Goal: Entertainment & Leisure: Consume media (video, audio)

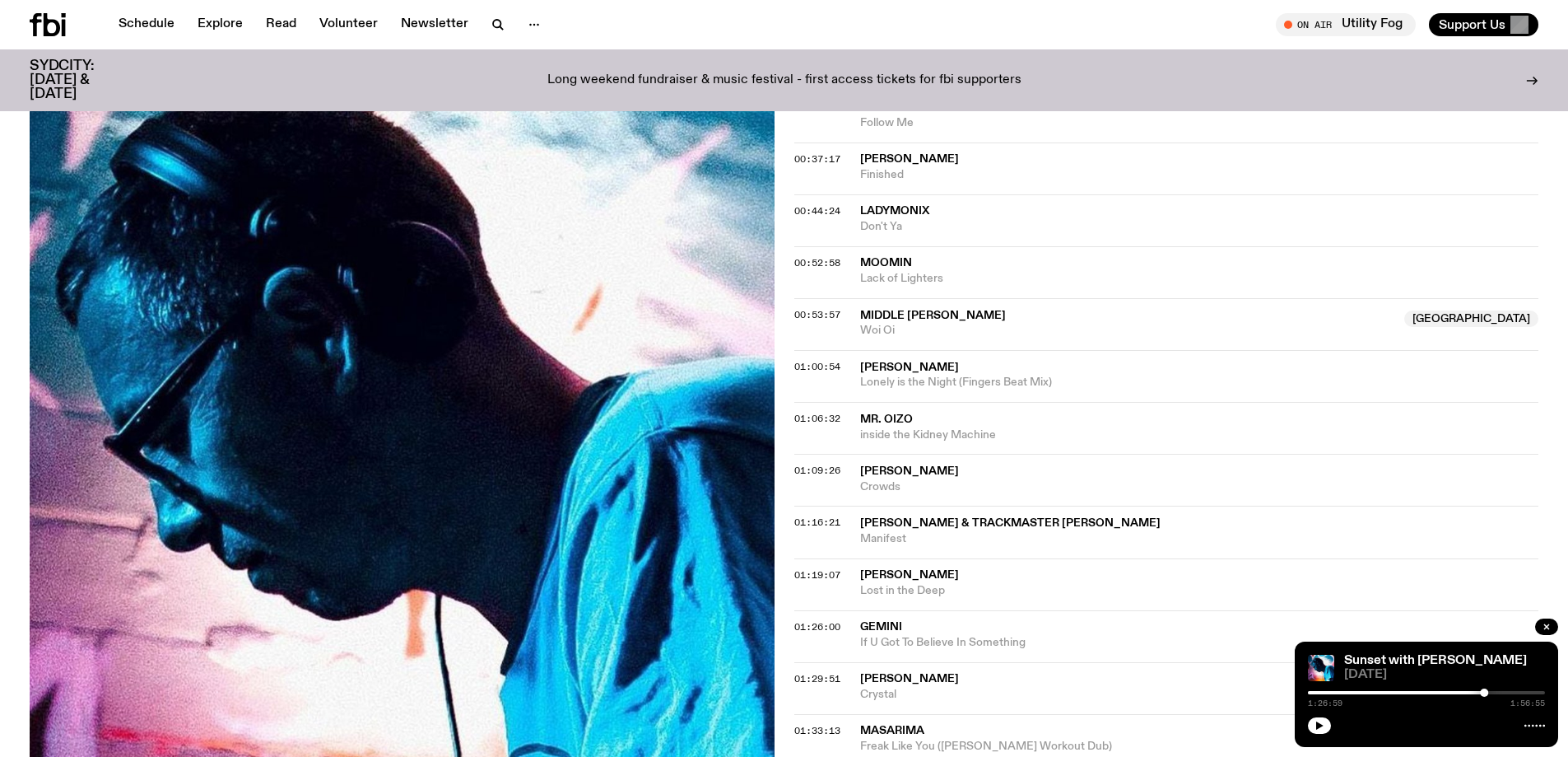
scroll to position [813, 0]
click at [1320, 721] on icon "button" at bounding box center [1319, 725] width 10 height 10
drag, startPoint x: 1544, startPoint y: 692, endPoint x: 1415, endPoint y: 701, distance: 129.3
click at [1415, 701] on div "0:52:46 1:56:55" at bounding box center [1426, 697] width 237 height 20
click at [1321, 720] on button "button" at bounding box center [1319, 725] width 23 height 17
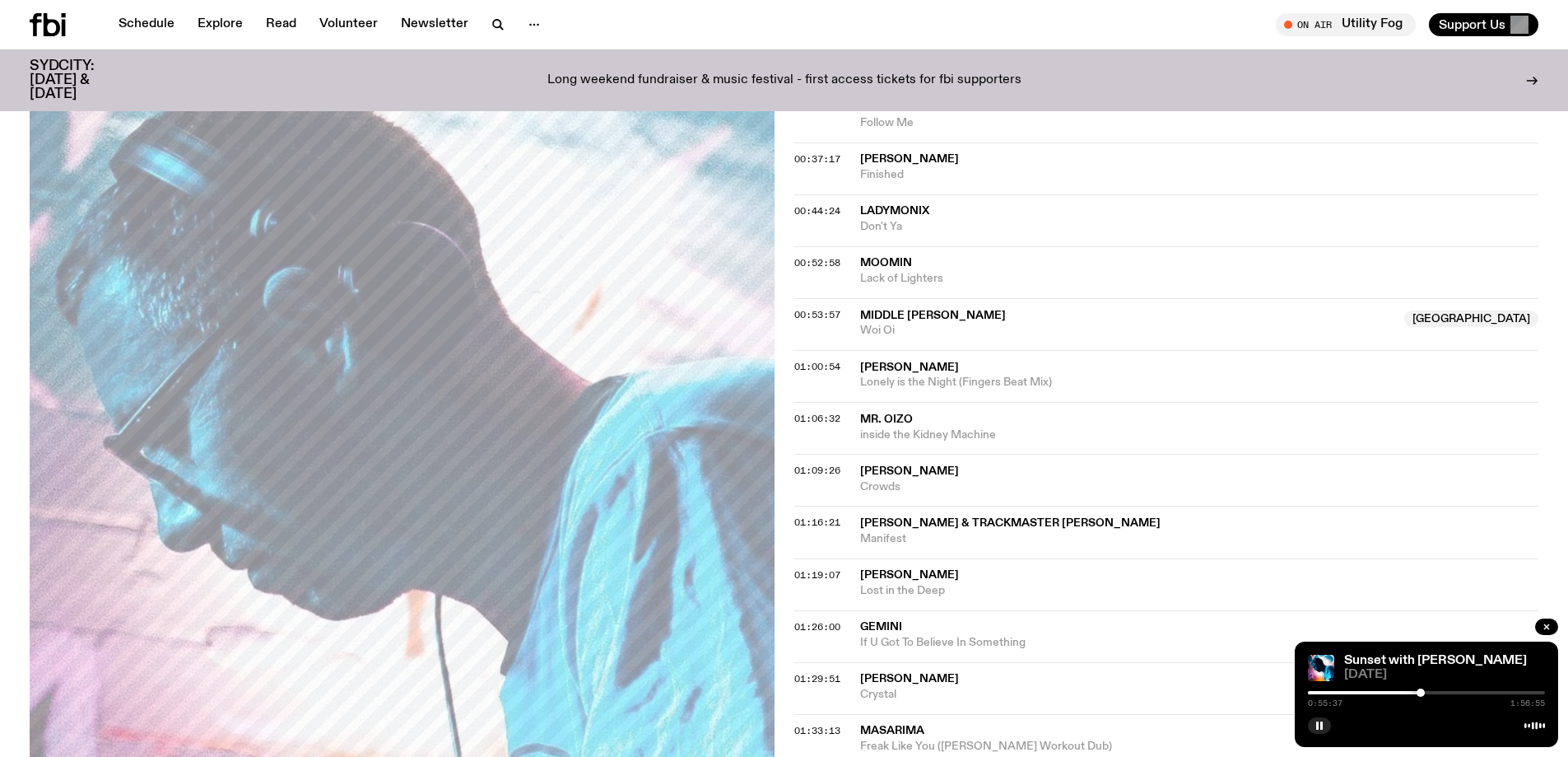
click at [1420, 689] on div at bounding box center [1420, 692] width 8 height 8
click at [1424, 692] on div at bounding box center [1424, 692] width 8 height 8
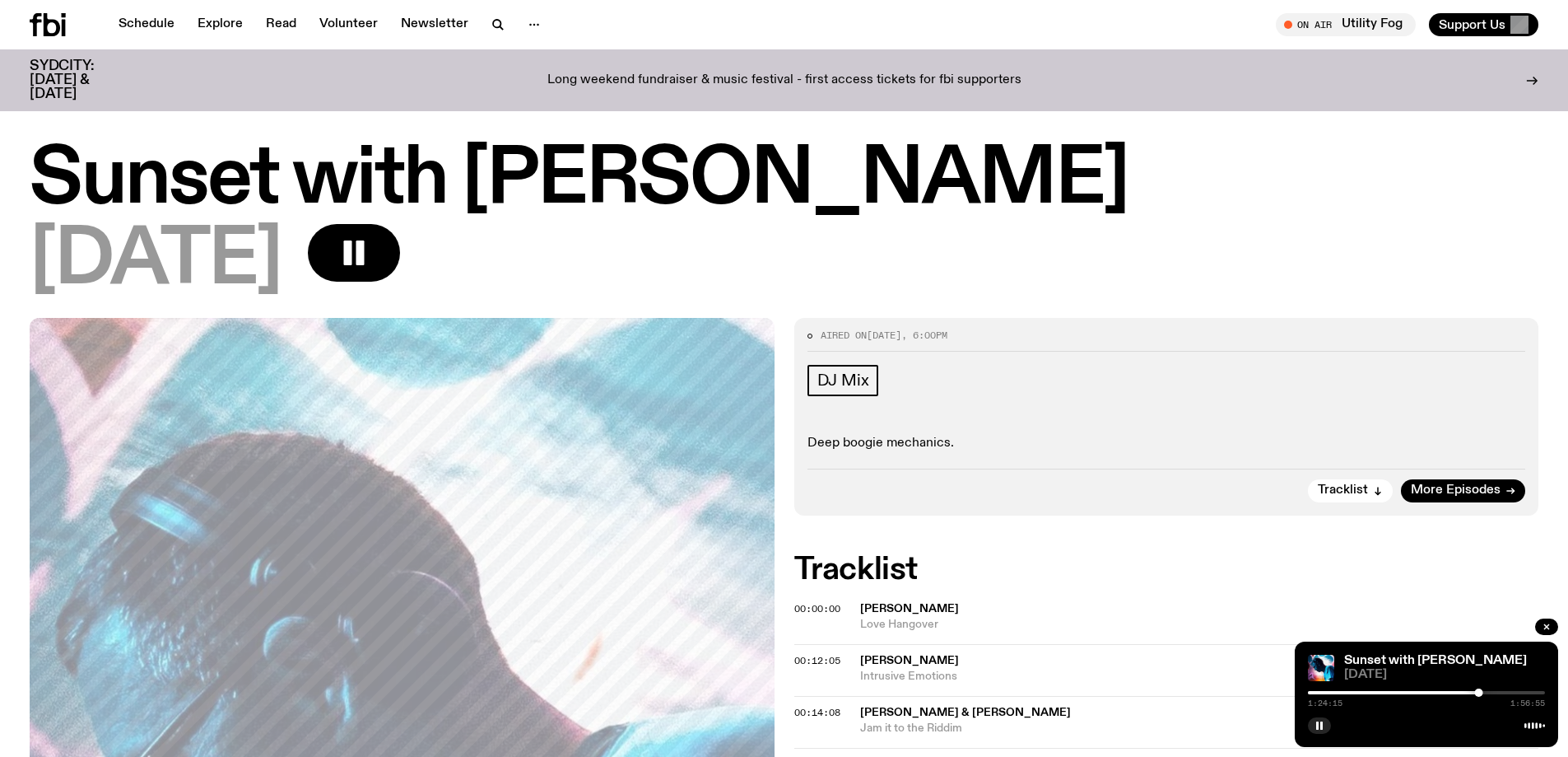
scroll to position [813, 0]
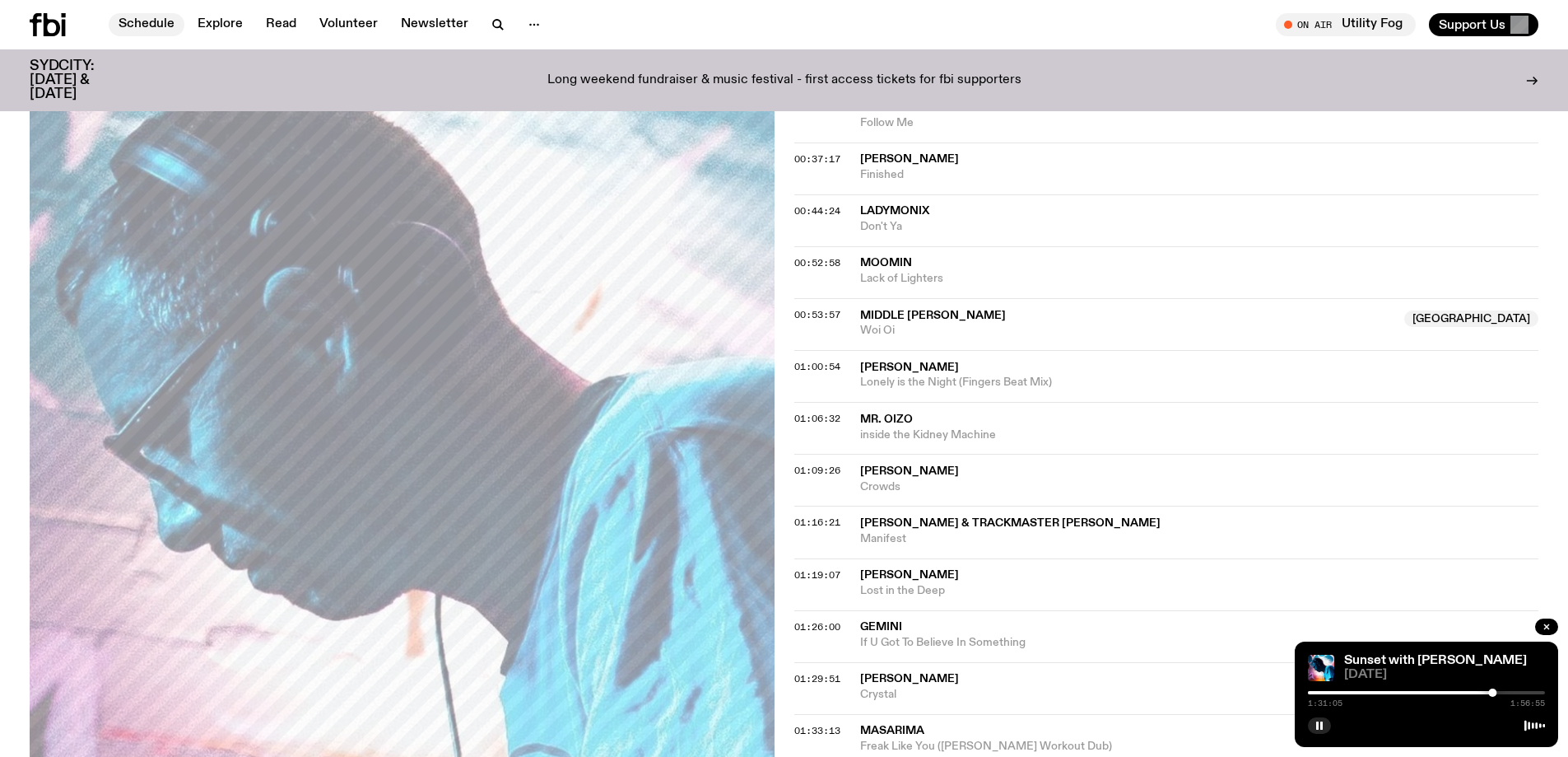
click at [169, 18] on link "Schedule" at bounding box center [146, 25] width 75 height 23
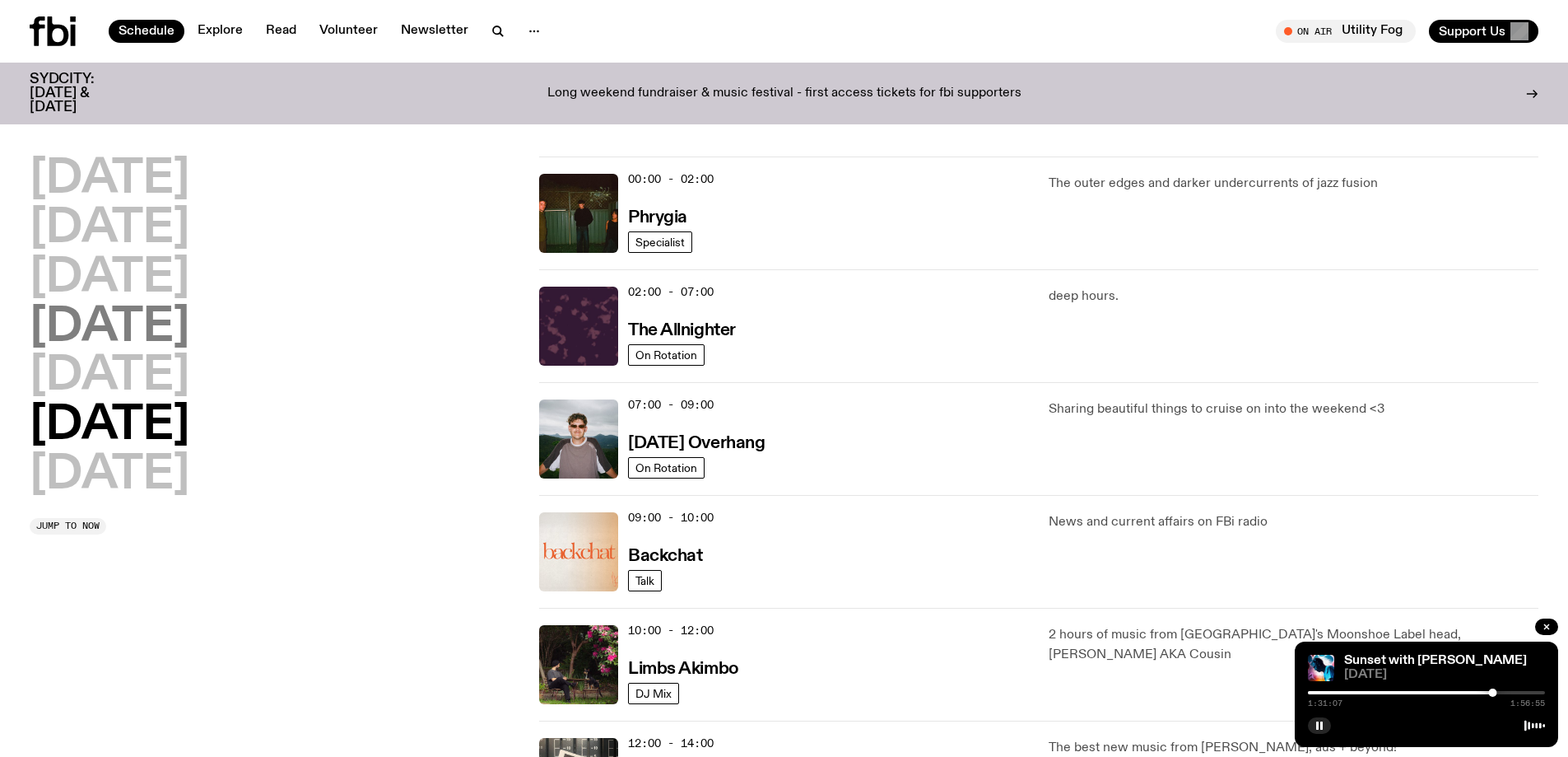
click at [144, 315] on h2 "Thursday" at bounding box center [110, 328] width 159 height 46
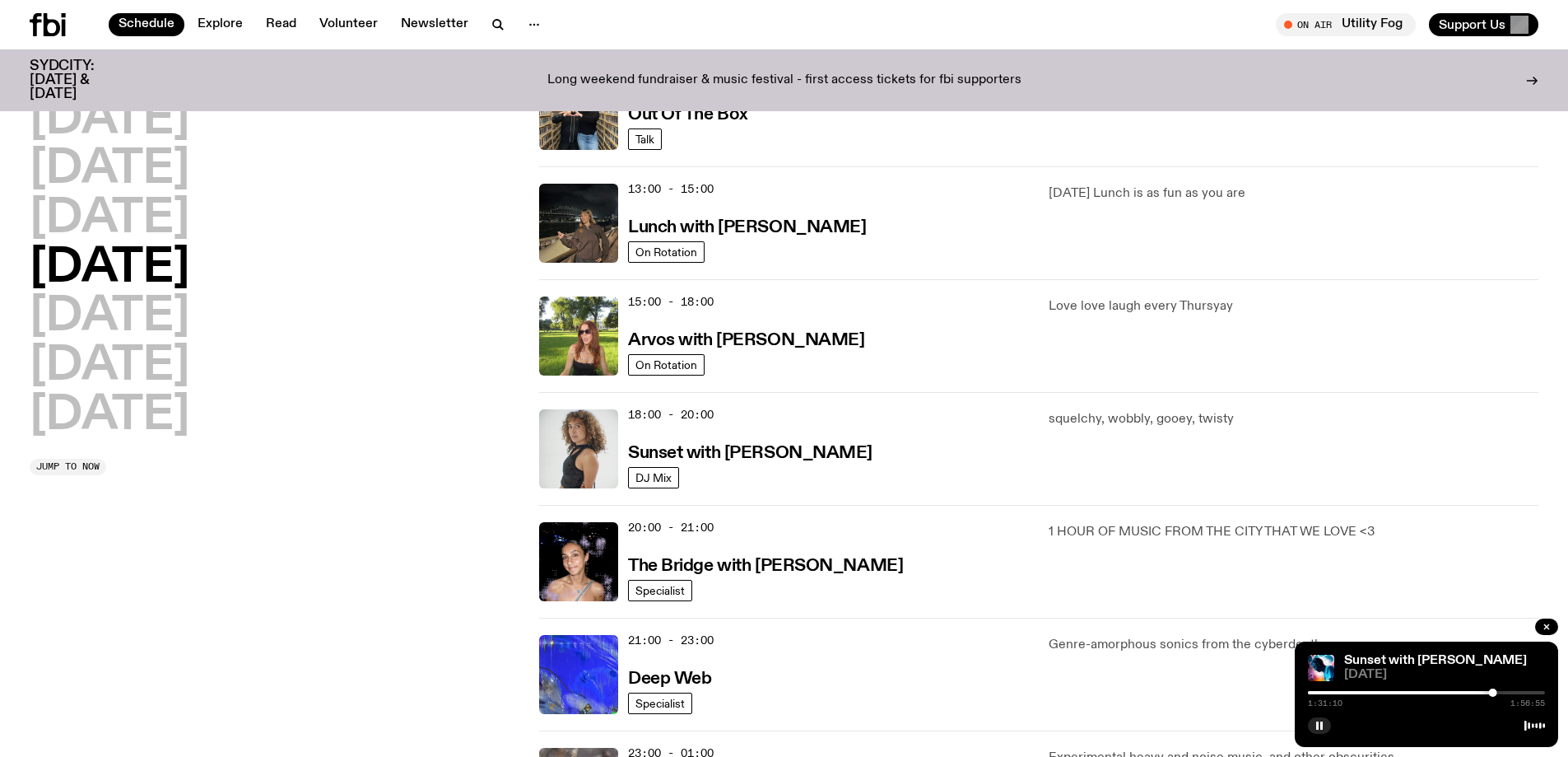
scroll to position [458, 0]
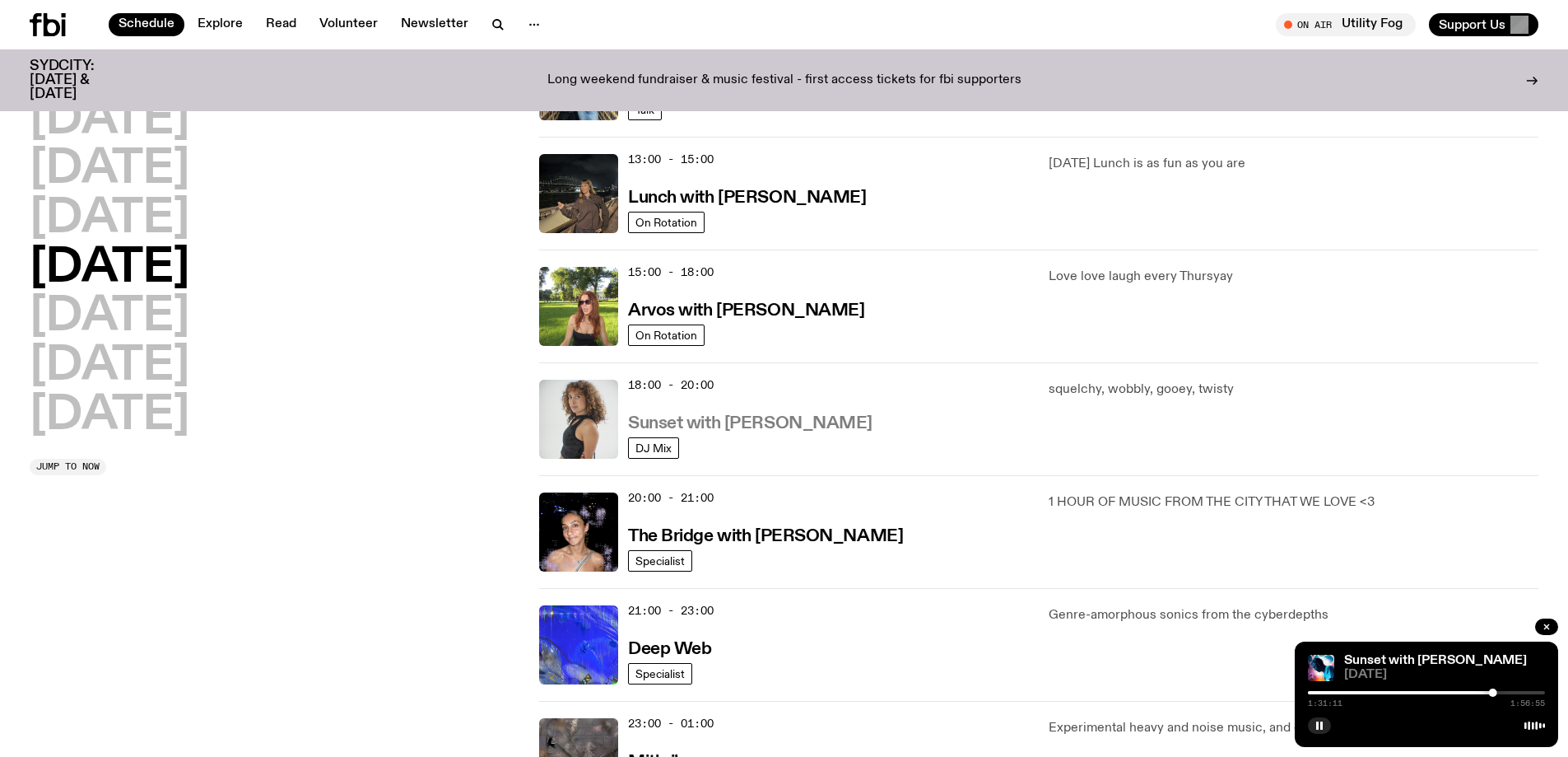
click at [735, 417] on h3 "Sunset with Tangela" at bounding box center [750, 423] width 245 height 17
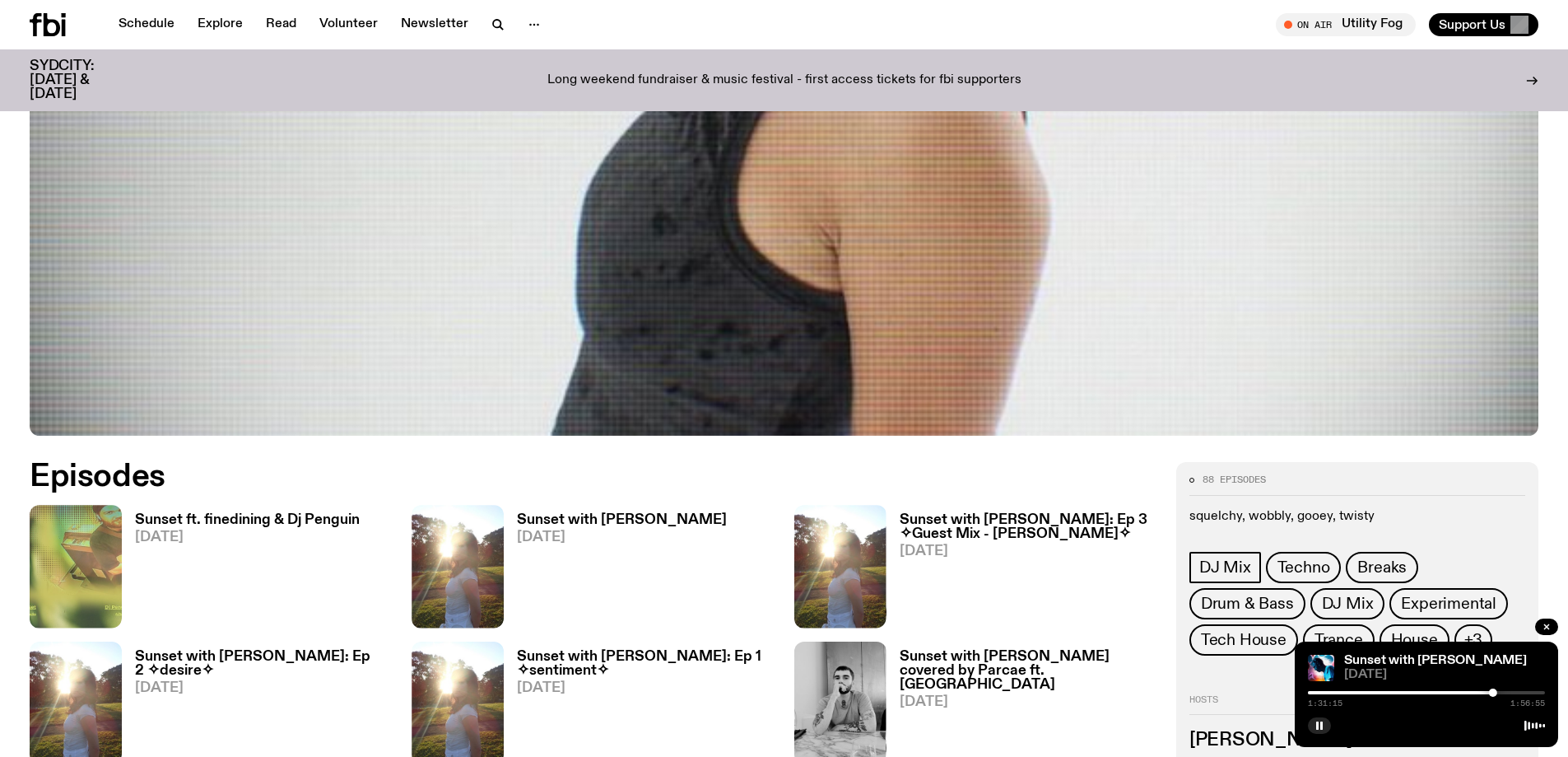
scroll to position [728, 0]
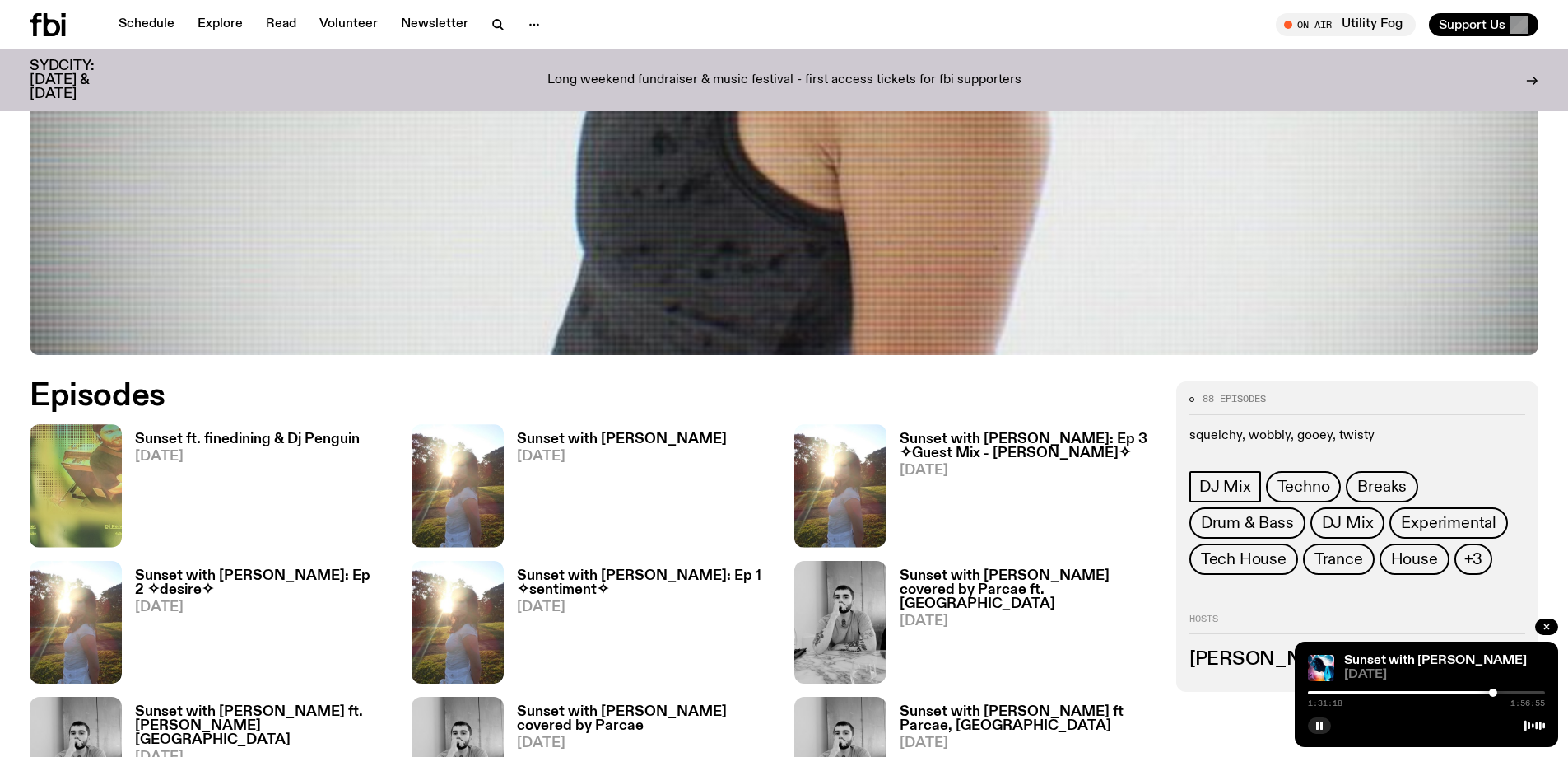
click at [305, 435] on h3 "Sunset ft. finedining & Dj Penguin" at bounding box center [247, 439] width 225 height 14
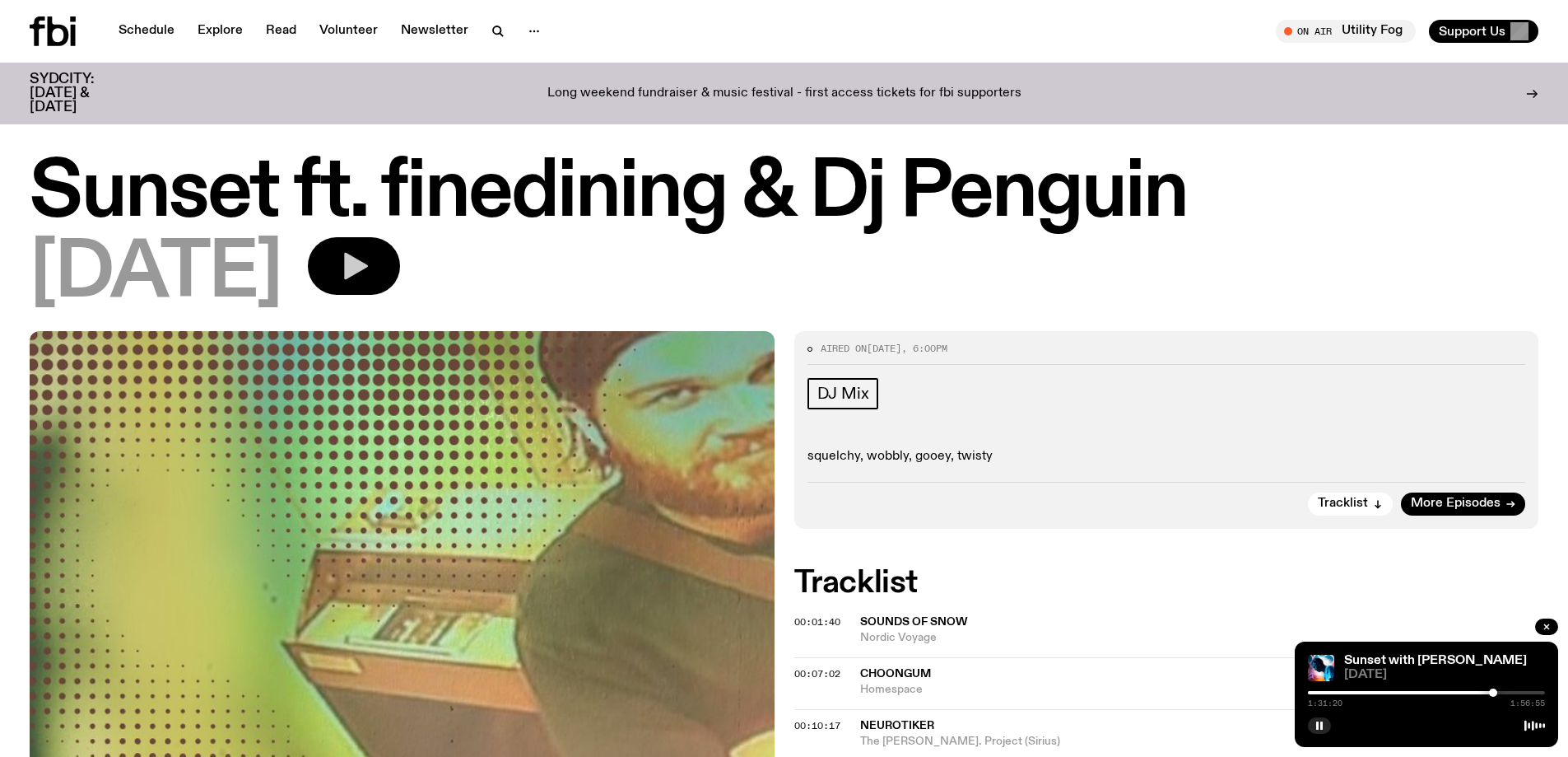
click at [368, 258] on icon "button" at bounding box center [356, 266] width 24 height 27
